Goal: Task Accomplishment & Management: Use online tool/utility

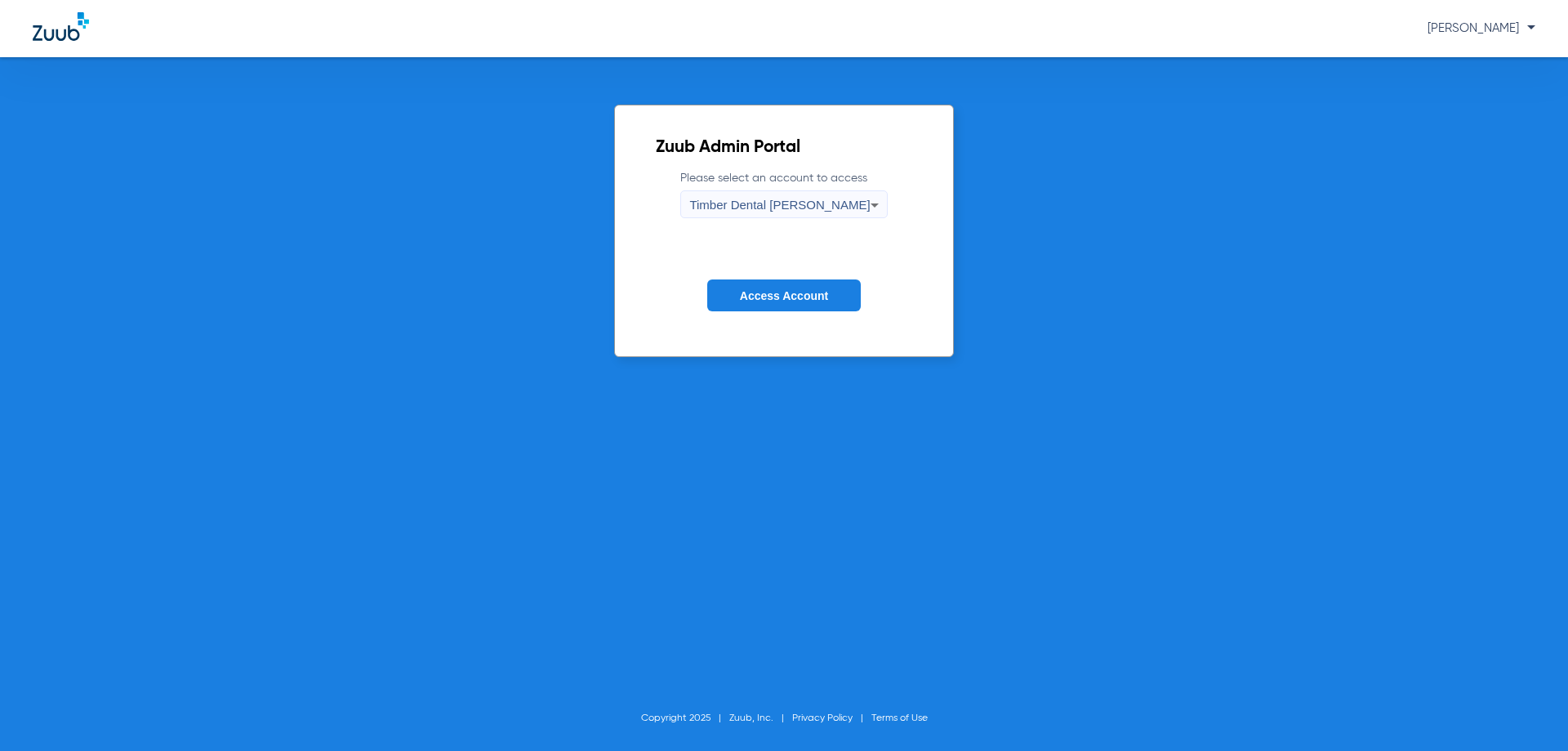
click at [788, 287] on button "Access Account" at bounding box center [784, 295] width 154 height 32
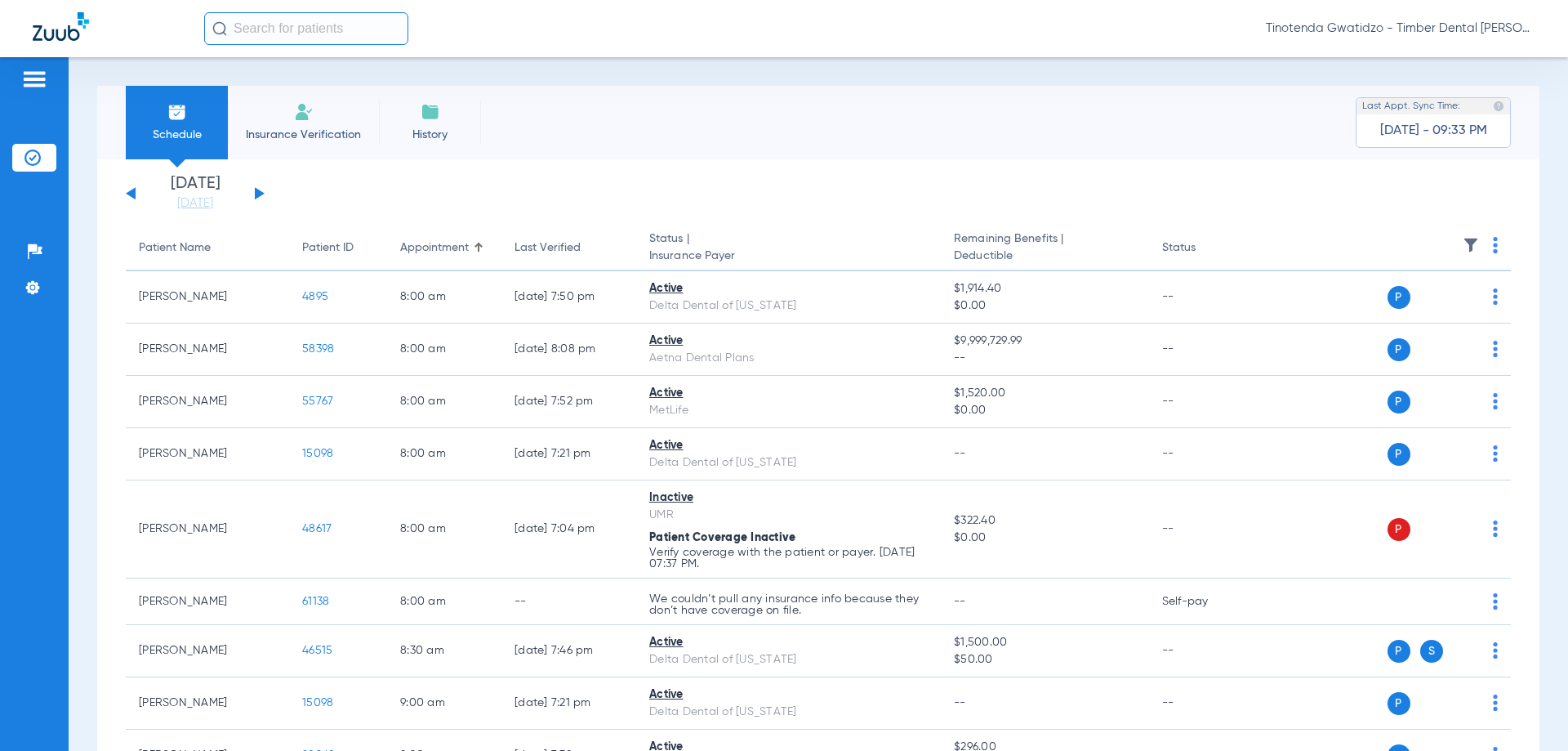
click at [256, 194] on button at bounding box center [259, 193] width 10 height 12
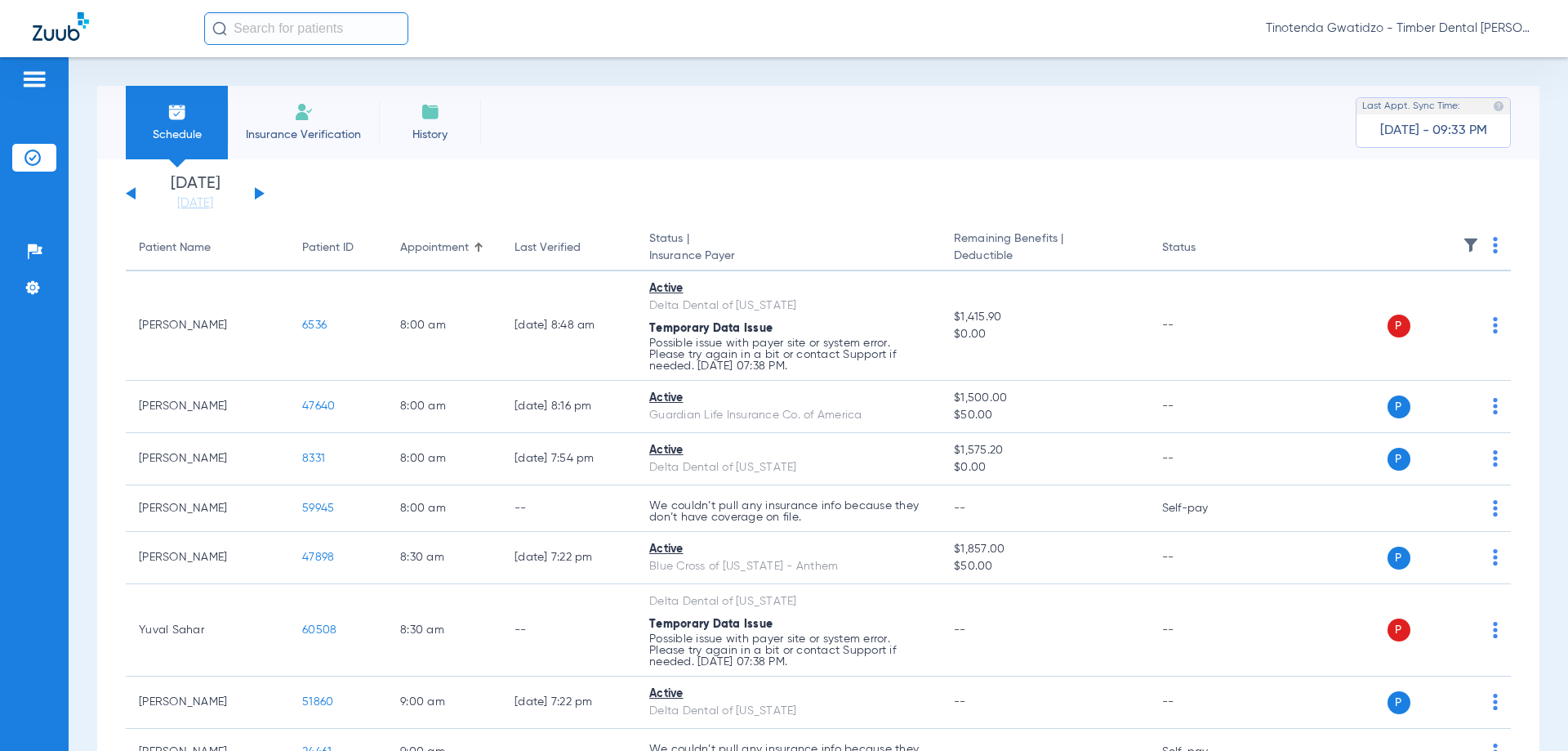
click at [256, 192] on button at bounding box center [259, 193] width 10 height 12
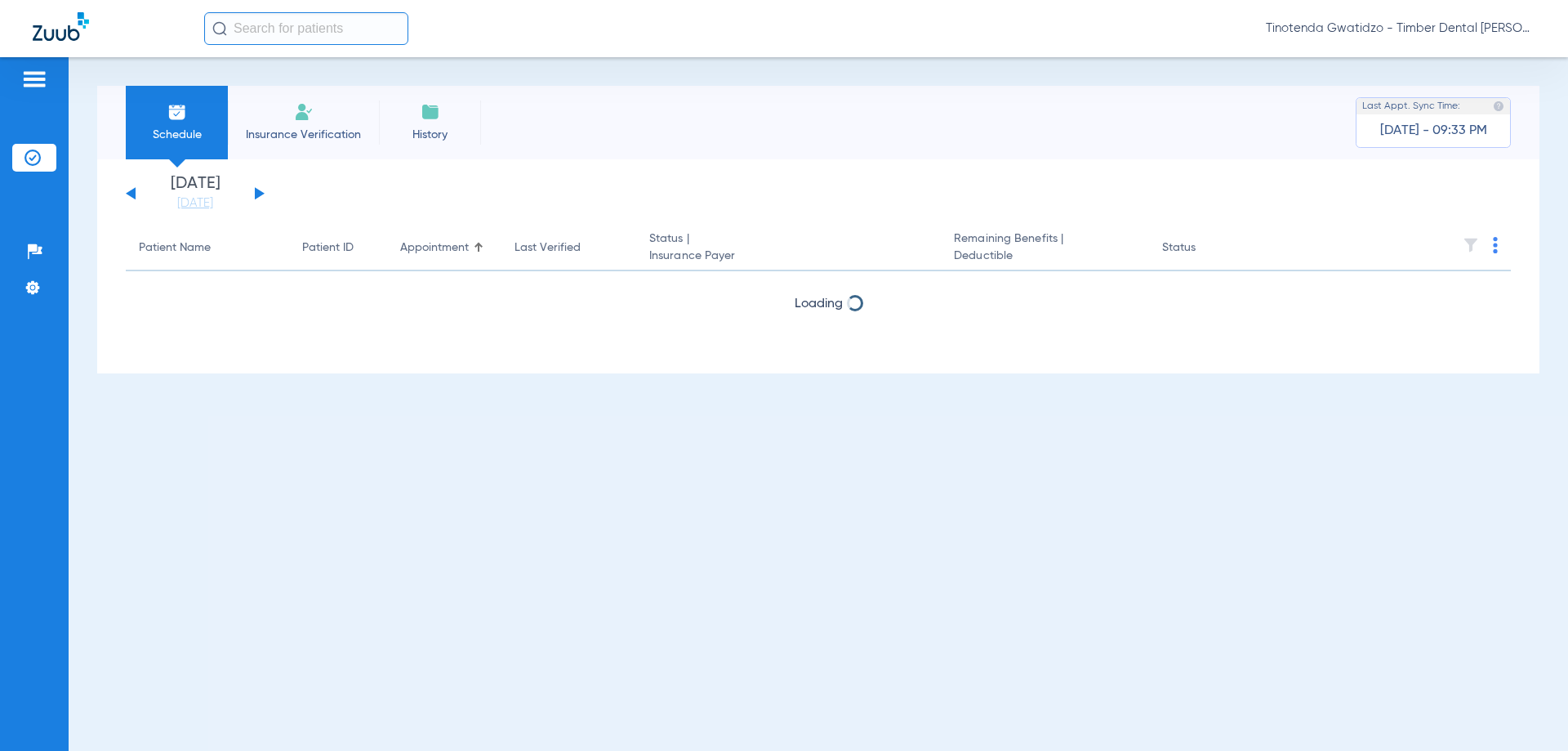
click at [1495, 254] on span at bounding box center [1495, 250] width 5 height 12
click at [1425, 307] on span "Verify All" at bounding box center [1435, 310] width 98 height 12
